Goal: Task Accomplishment & Management: Use online tool/utility

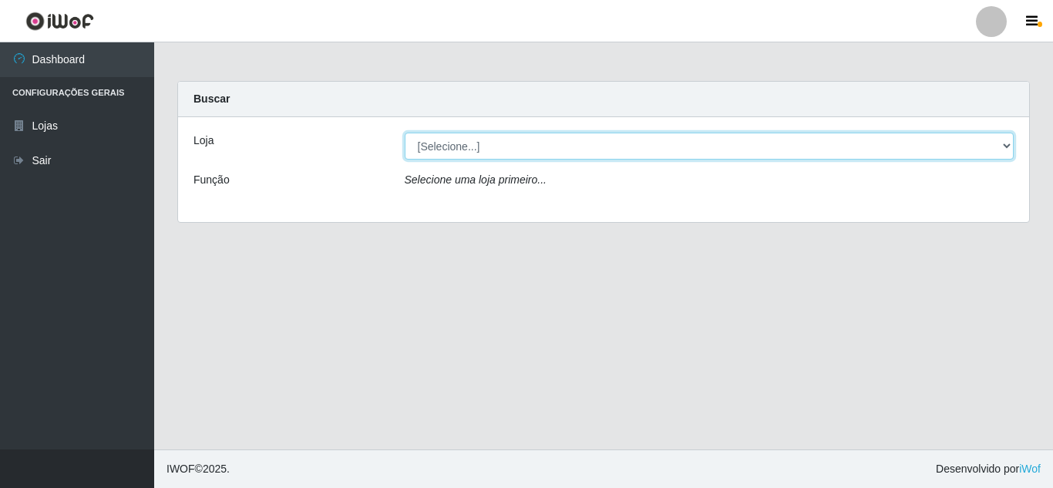
click at [439, 147] on select "[Selecione...] Queiroz Atacadão - [GEOGRAPHIC_DATA]" at bounding box center [710, 146] width 610 height 27
select select "225"
click at [405, 133] on select "[Selecione...] Queiroz Atacadão - [GEOGRAPHIC_DATA]" at bounding box center [710, 146] width 610 height 27
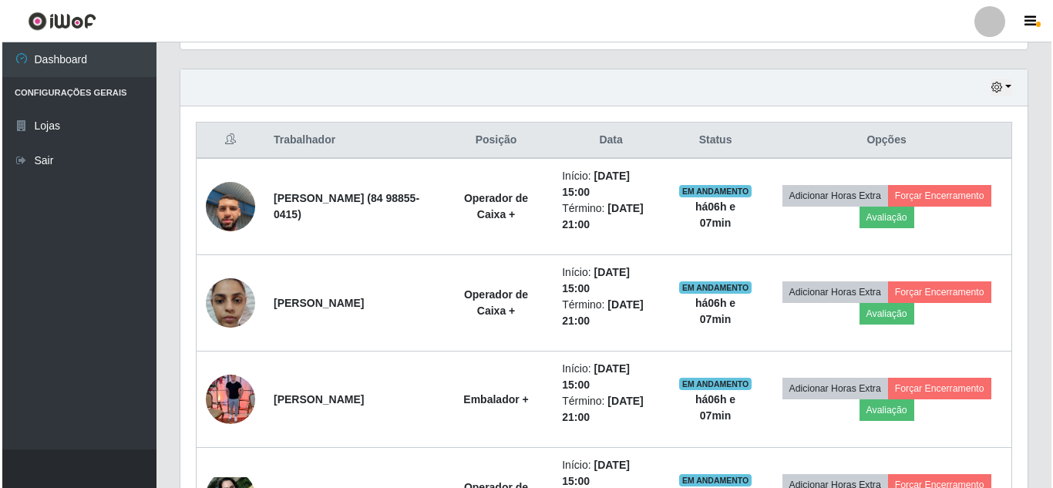
scroll to position [540, 0]
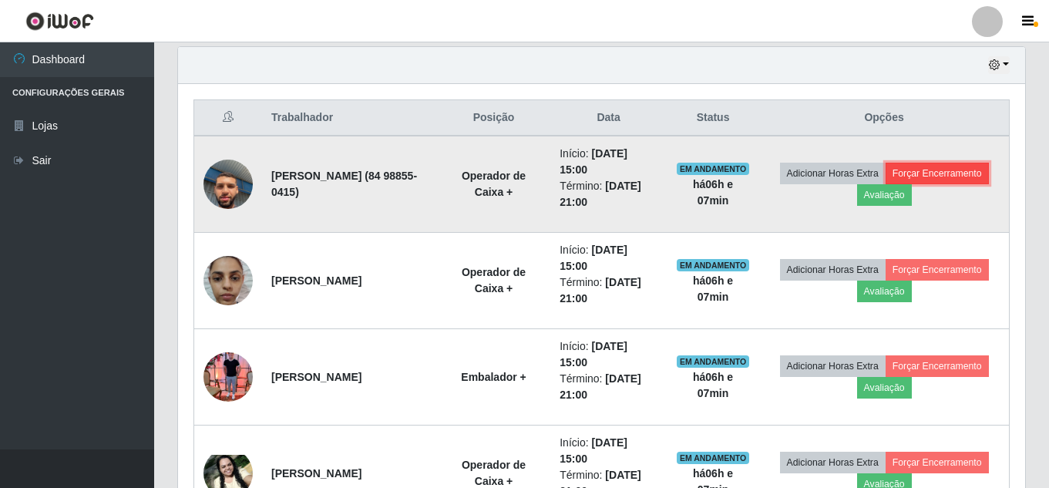
click at [886, 184] on button "Forçar Encerramento" at bounding box center [937, 174] width 103 height 22
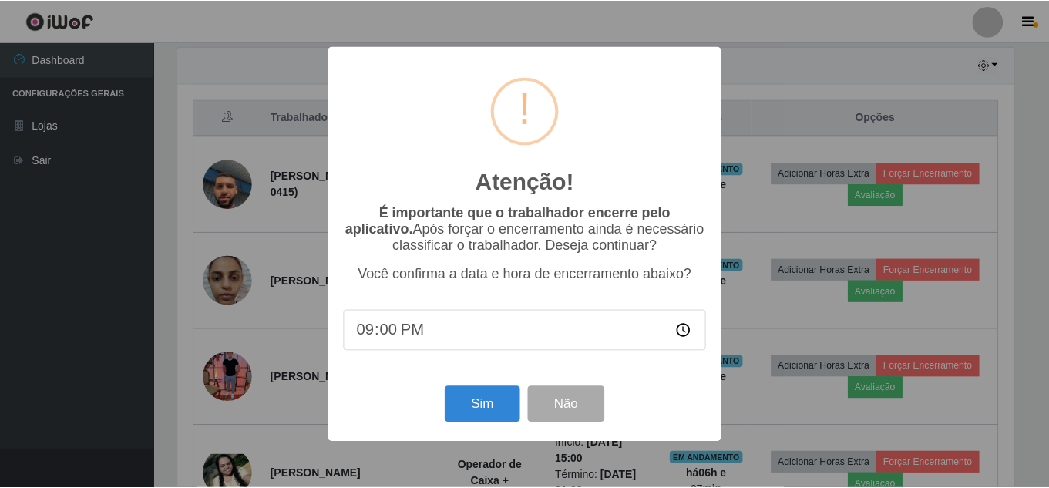
scroll to position [320, 840]
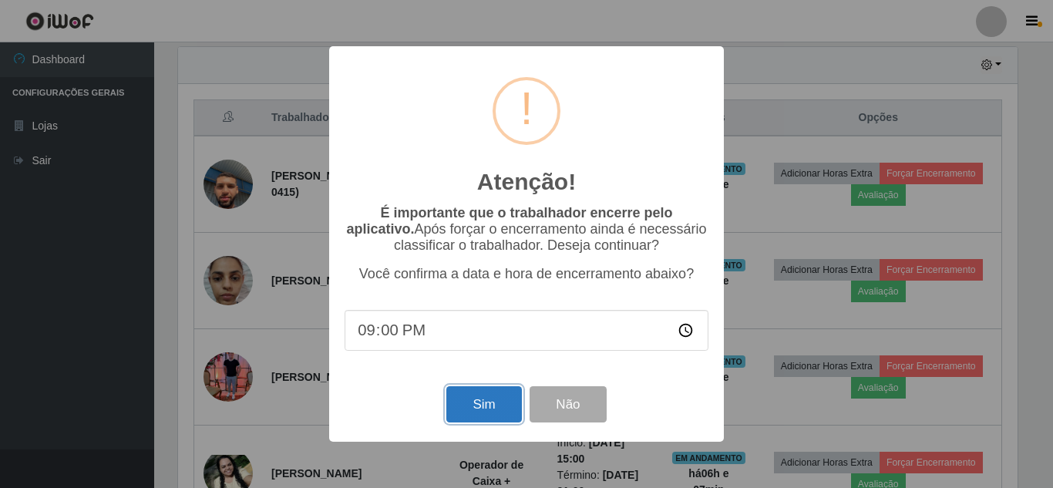
click at [473, 406] on button "Sim" at bounding box center [483, 404] width 75 height 36
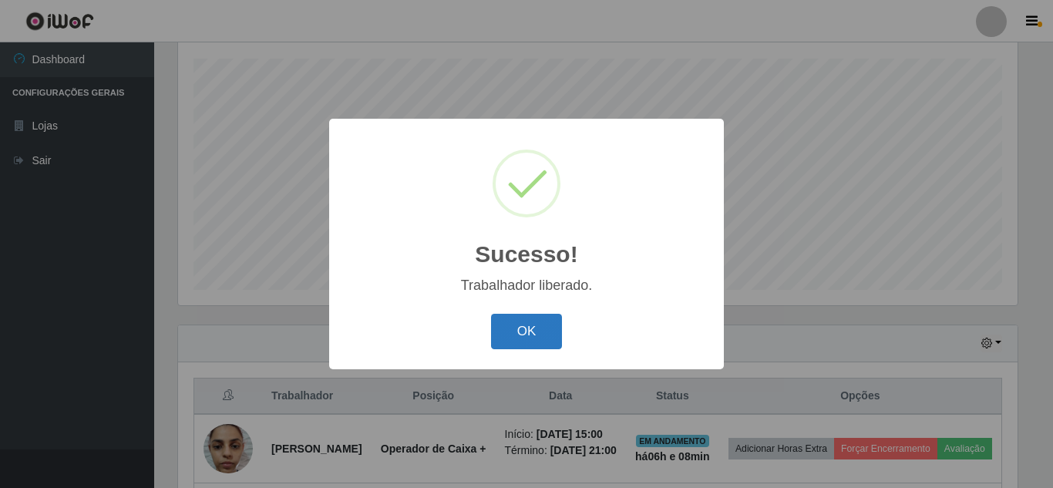
click at [526, 324] on button "OK" at bounding box center [527, 332] width 72 height 36
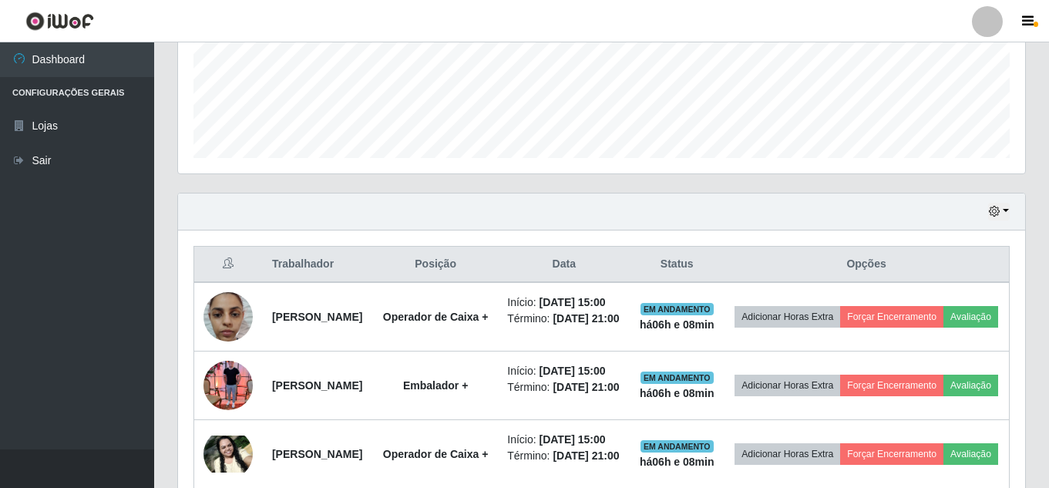
scroll to position [416, 0]
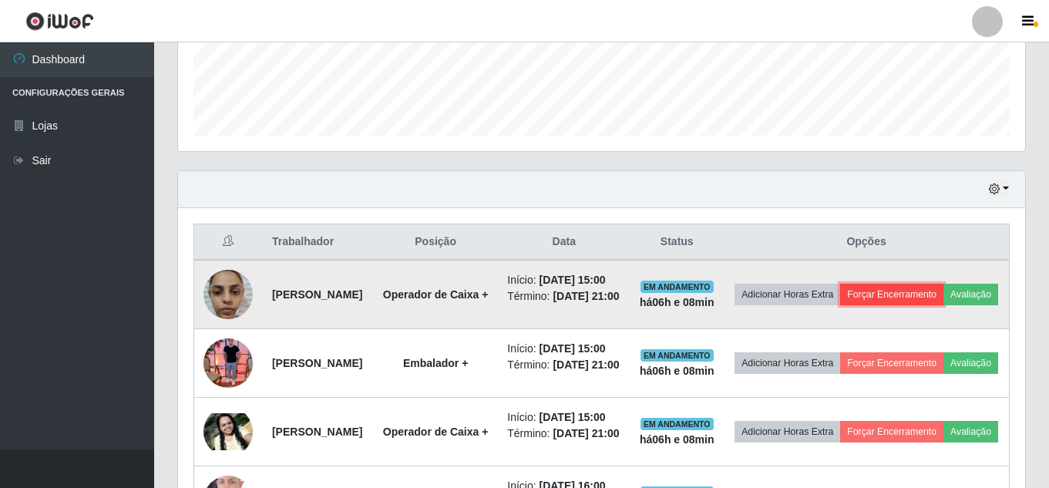
click at [944, 291] on button "Forçar Encerramento" at bounding box center [891, 295] width 103 height 22
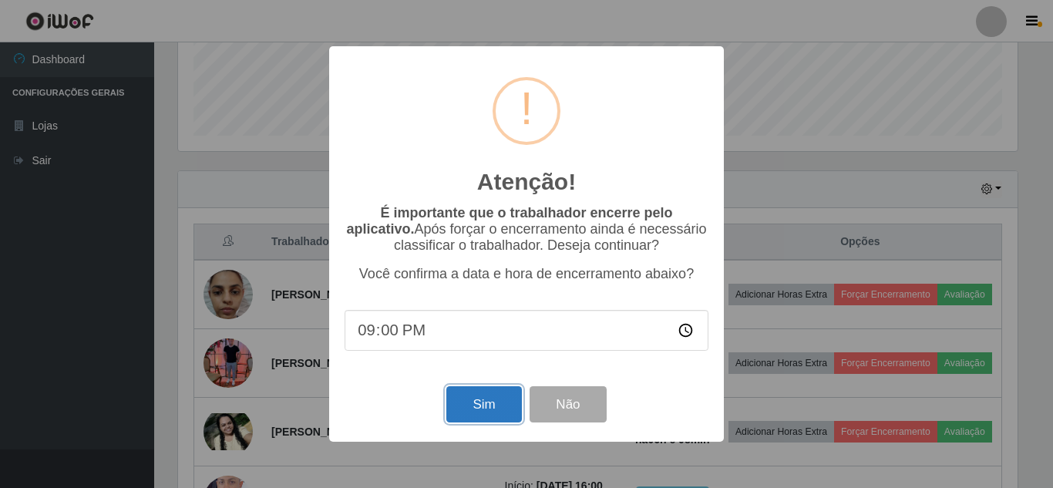
click at [477, 414] on button "Sim" at bounding box center [483, 404] width 75 height 36
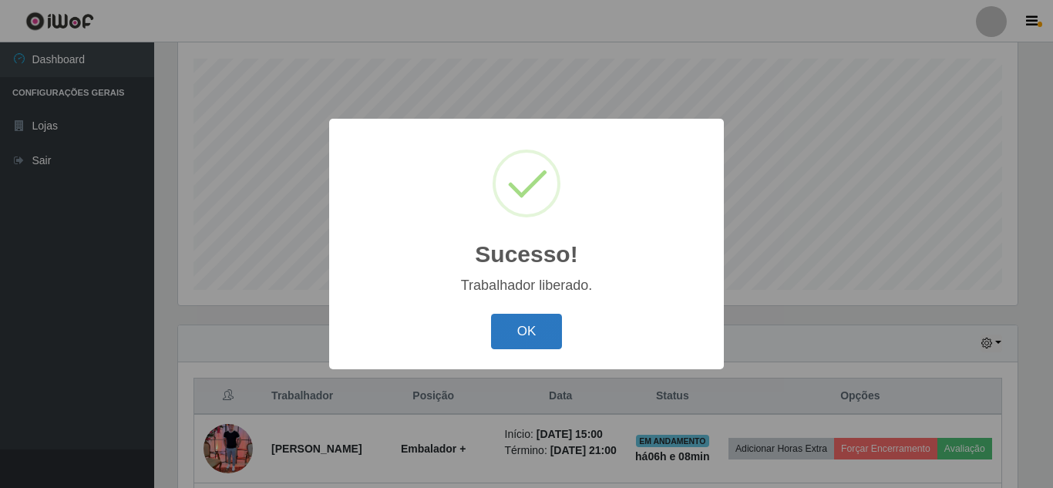
click at [515, 343] on button "OK" at bounding box center [527, 332] width 72 height 36
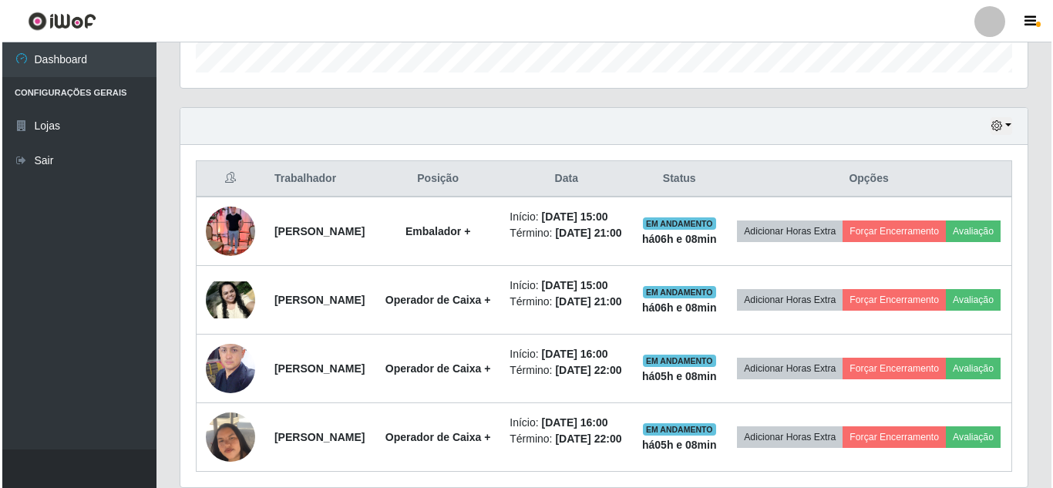
scroll to position [493, 0]
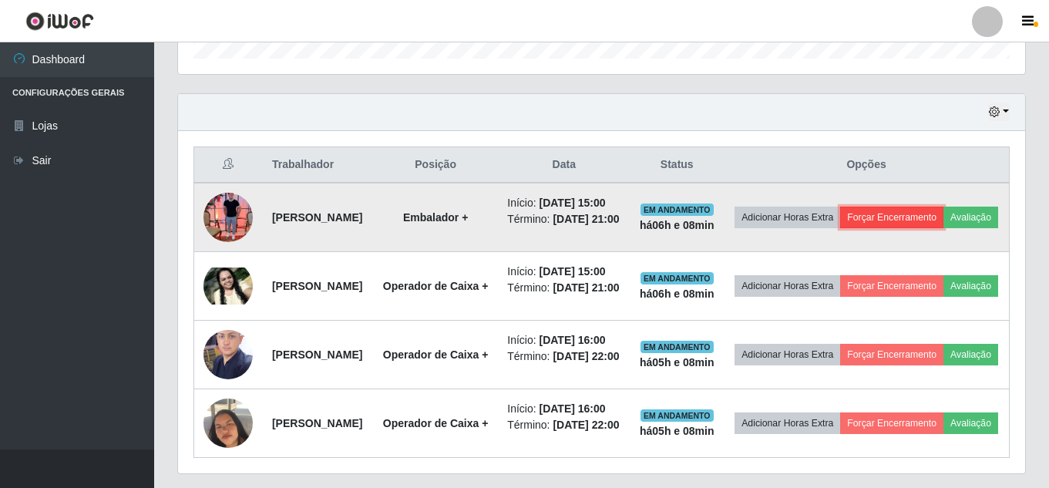
click at [944, 221] on button "Forçar Encerramento" at bounding box center [891, 218] width 103 height 22
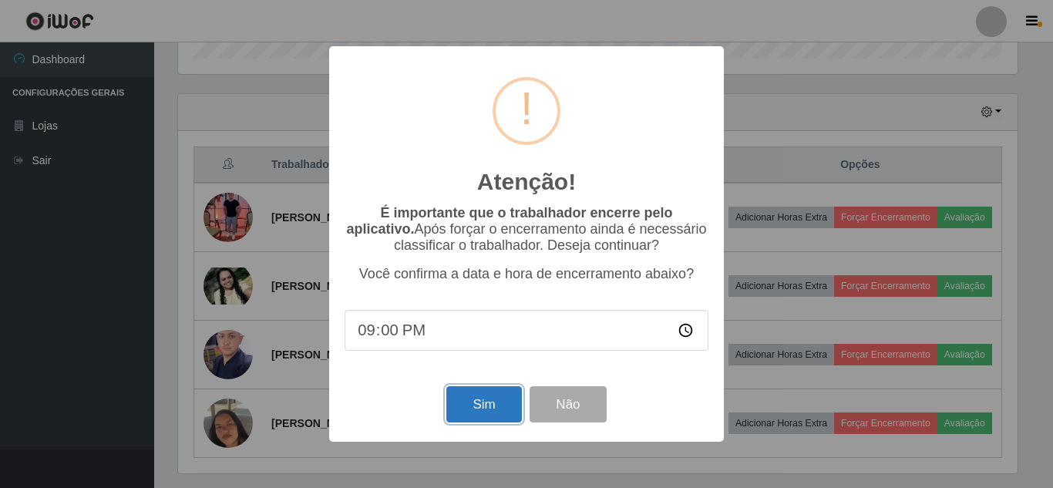
click at [491, 413] on button "Sim" at bounding box center [483, 404] width 75 height 36
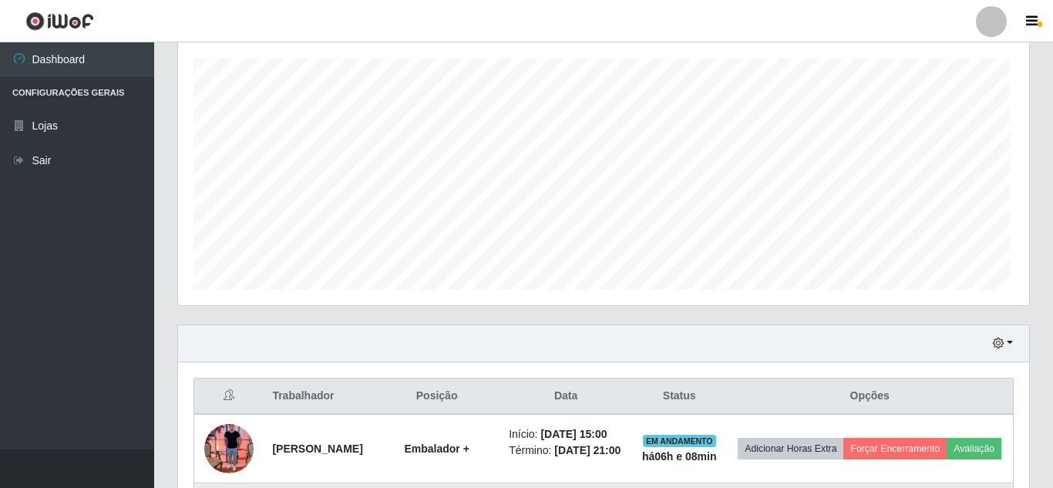
scroll to position [0, 0]
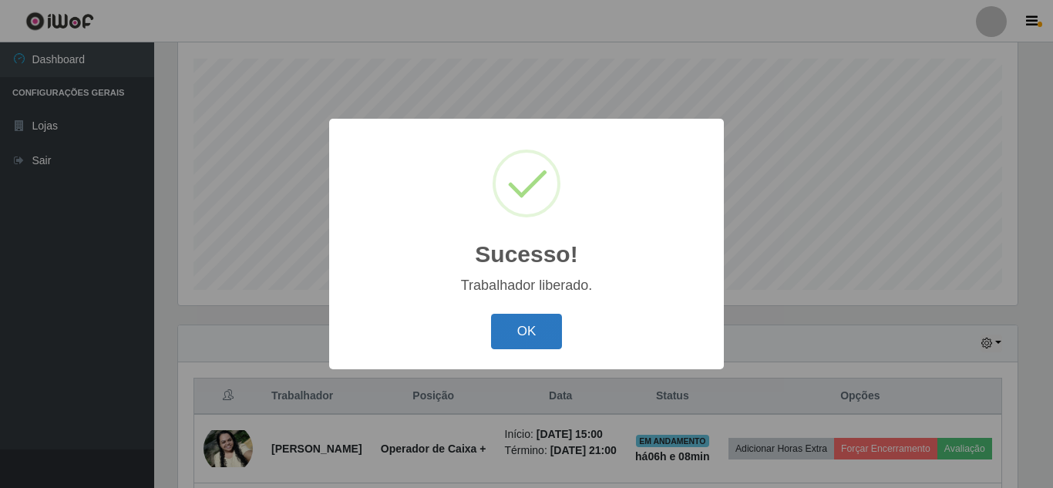
click at [523, 328] on button "OK" at bounding box center [527, 332] width 72 height 36
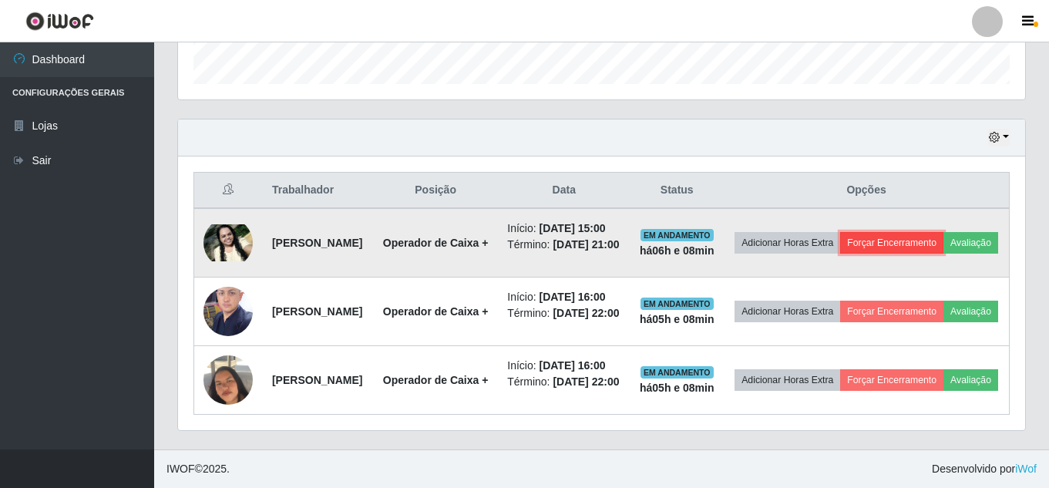
click at [944, 232] on button "Forçar Encerramento" at bounding box center [891, 243] width 103 height 22
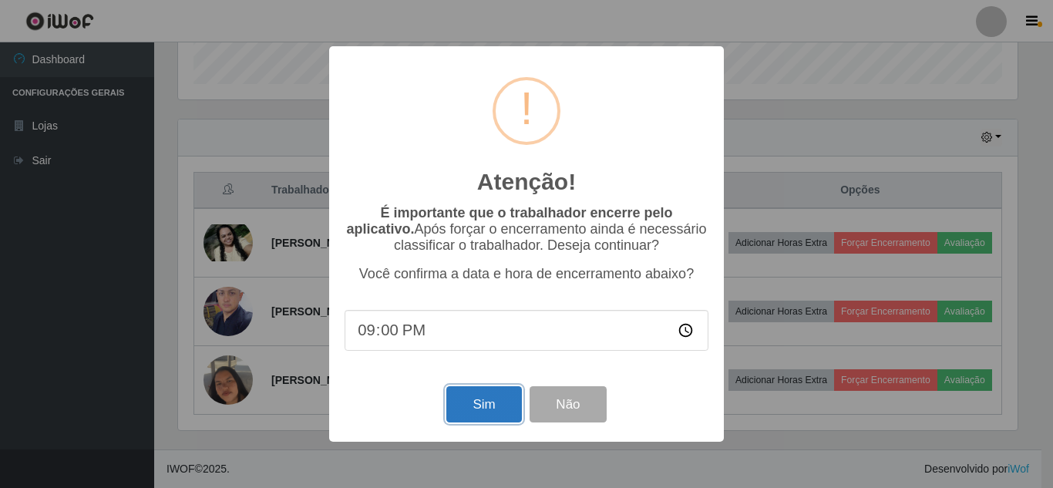
click at [486, 417] on button "Sim" at bounding box center [483, 404] width 75 height 36
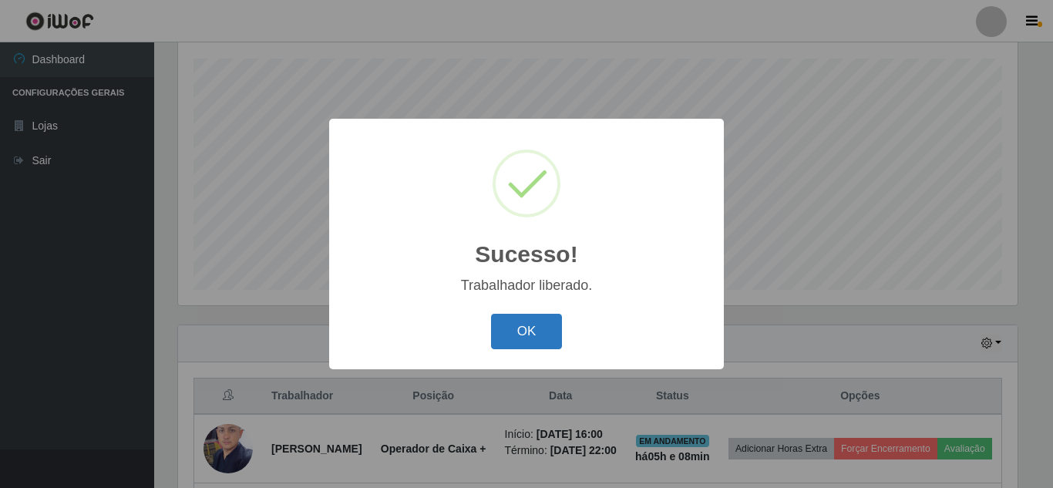
click at [524, 327] on button "OK" at bounding box center [527, 332] width 72 height 36
